Goal: Navigation & Orientation: Go to known website

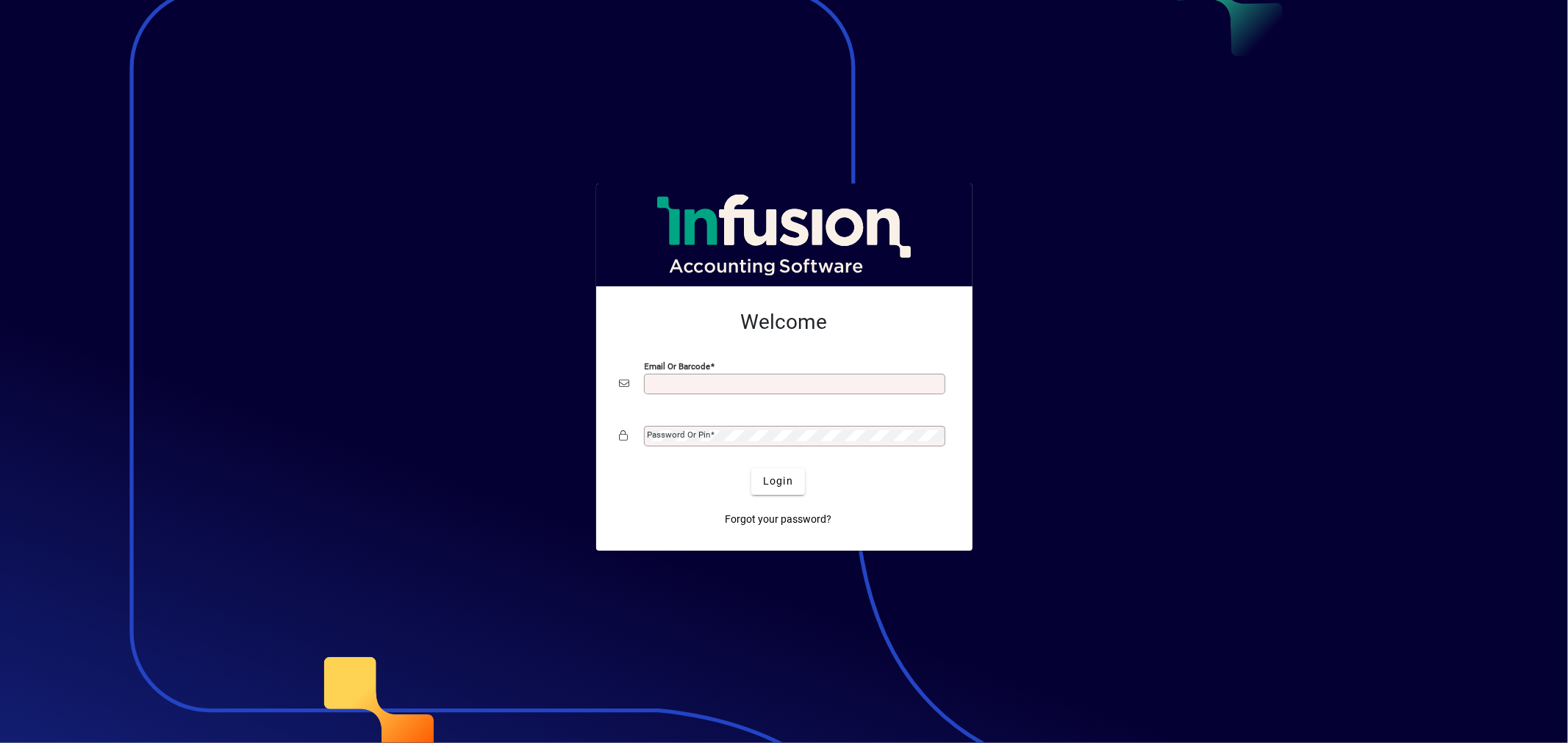
click at [660, 391] on div "Email or Barcode" at bounding box center [794, 384] width 301 height 21
click at [778, 394] on div "Email or Barcode" at bounding box center [784, 384] width 329 height 28
drag, startPoint x: 777, startPoint y: 386, endPoint x: 785, endPoint y: 389, distance: 8.5
click at [777, 386] on input "Email or Barcode" at bounding box center [796, 384] width 297 height 12
type input "**********"
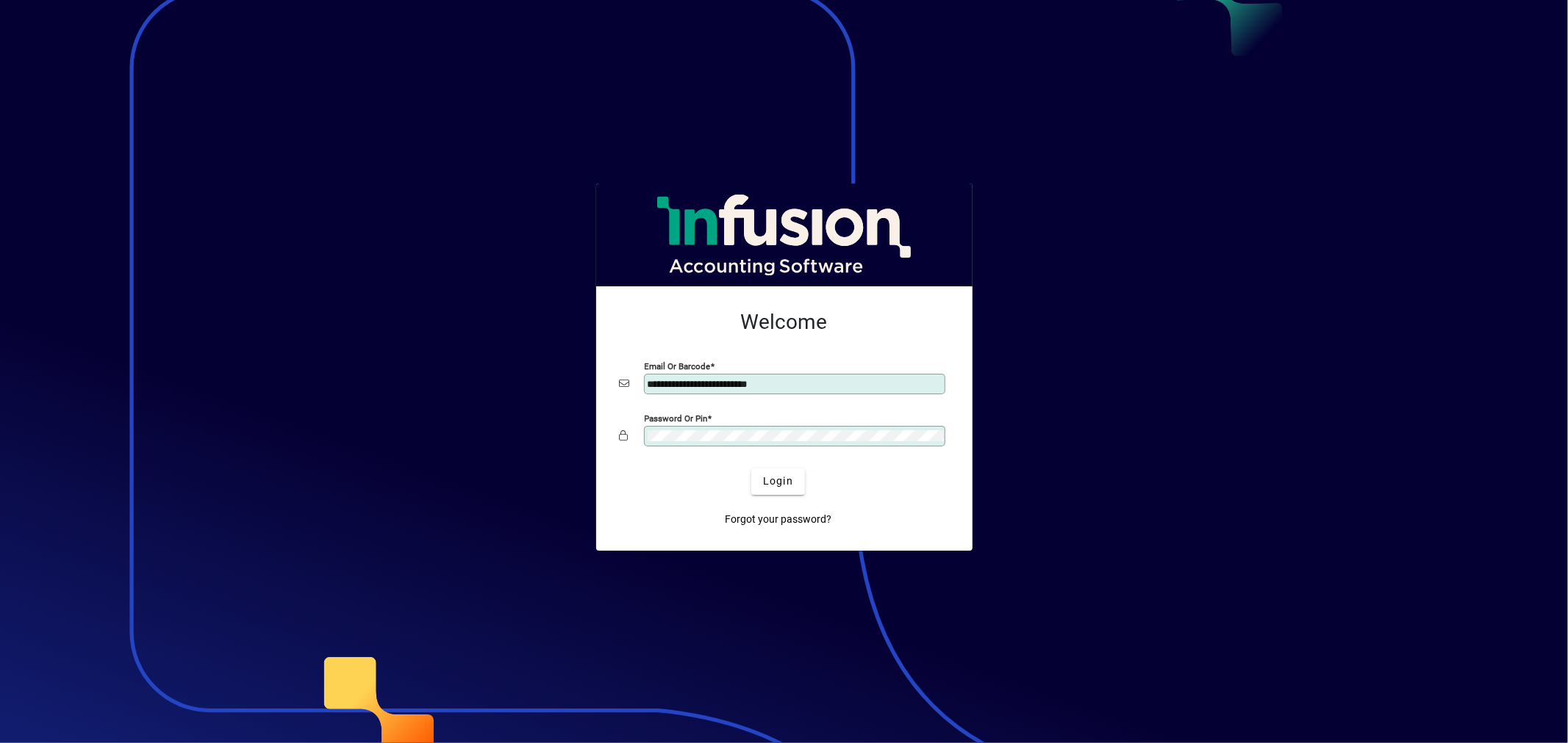
click at [749, 483] on div "Login" at bounding box center [778, 482] width 329 height 27
click at [756, 488] on span "submit" at bounding box center [778, 482] width 54 height 35
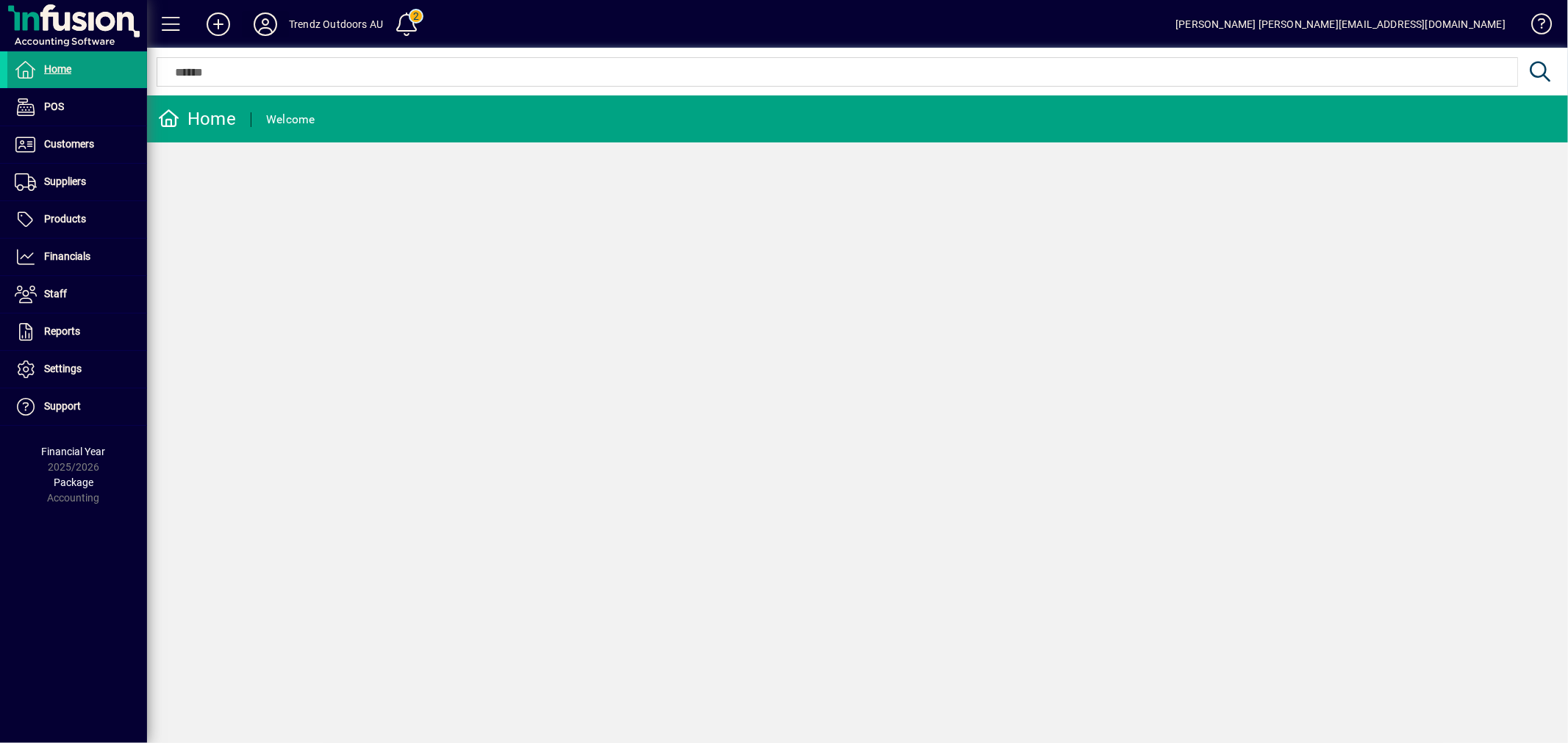
click at [262, 26] on icon at bounding box center [265, 23] width 29 height 23
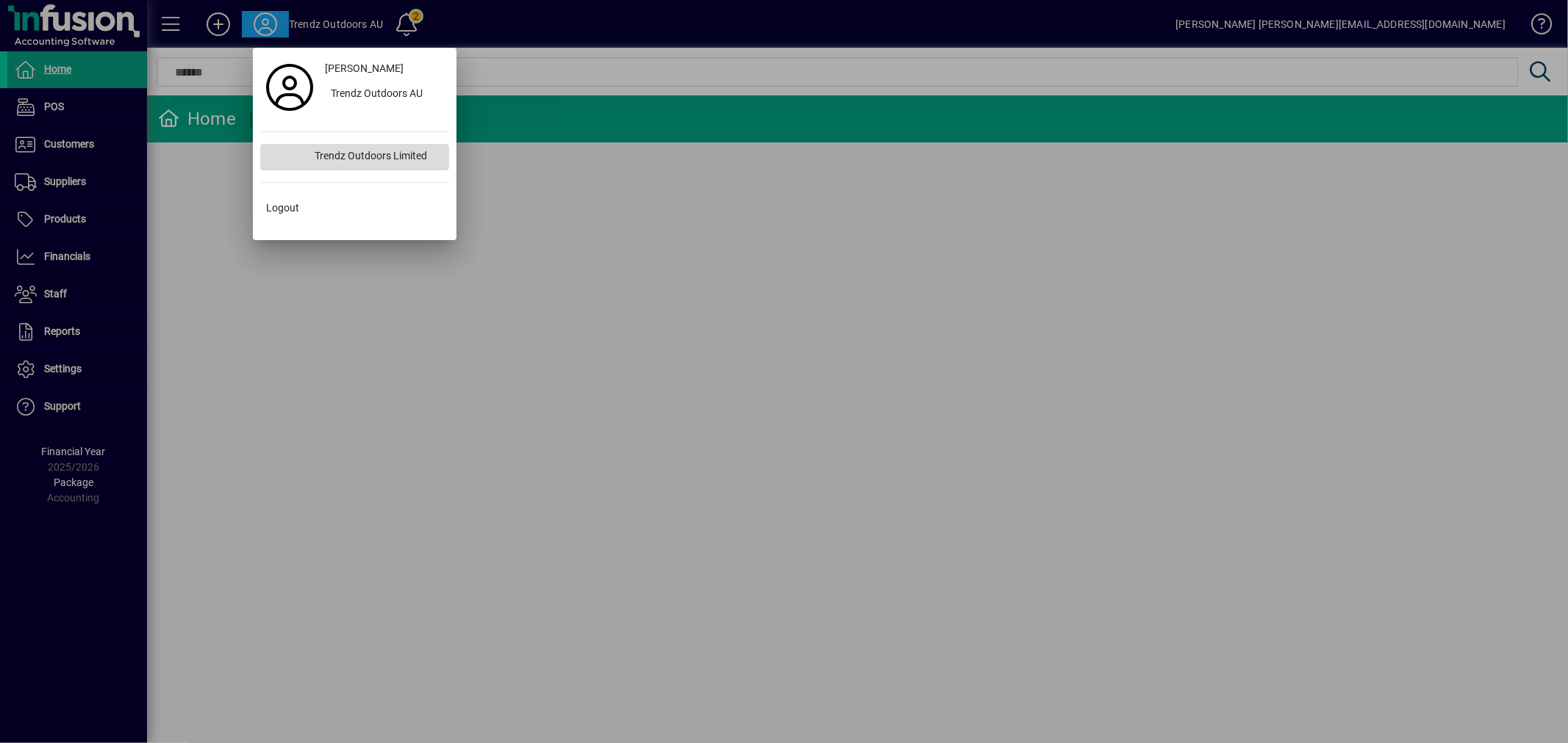
click at [366, 159] on div "Trendz Outdoors Limited" at bounding box center [376, 157] width 146 height 27
